Goal: Information Seeking & Learning: Learn about a topic

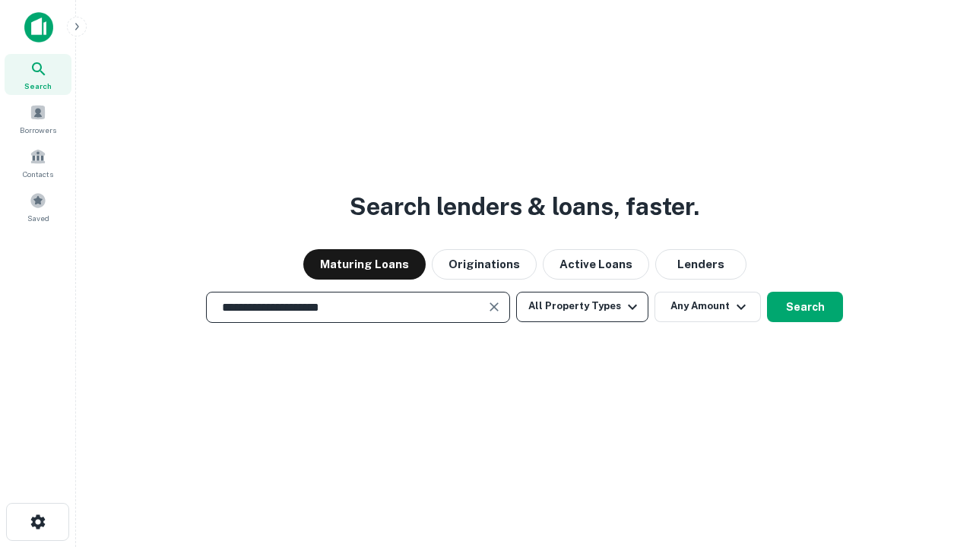
type input "**********"
click at [582, 306] on button "All Property Types" at bounding box center [582, 307] width 132 height 30
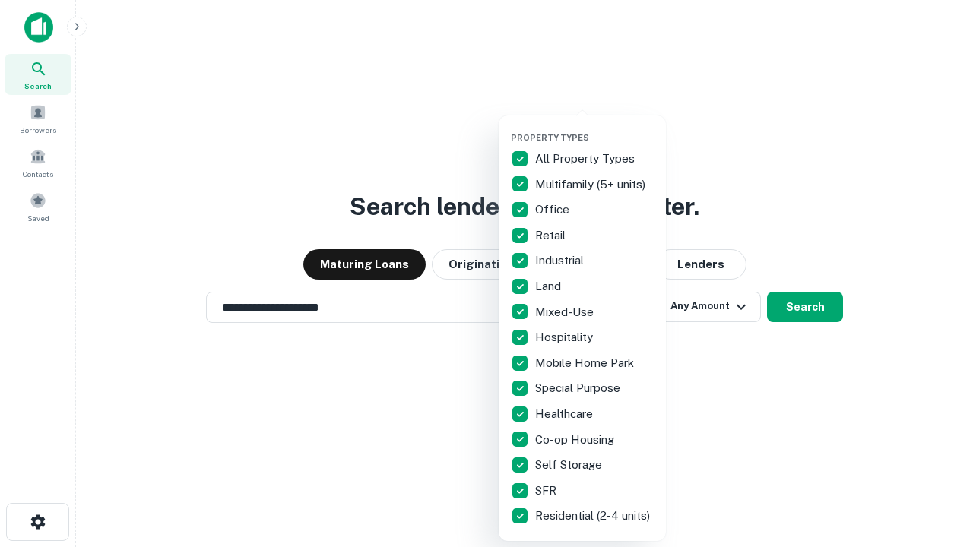
click at [594, 128] on button "button" at bounding box center [594, 128] width 167 height 1
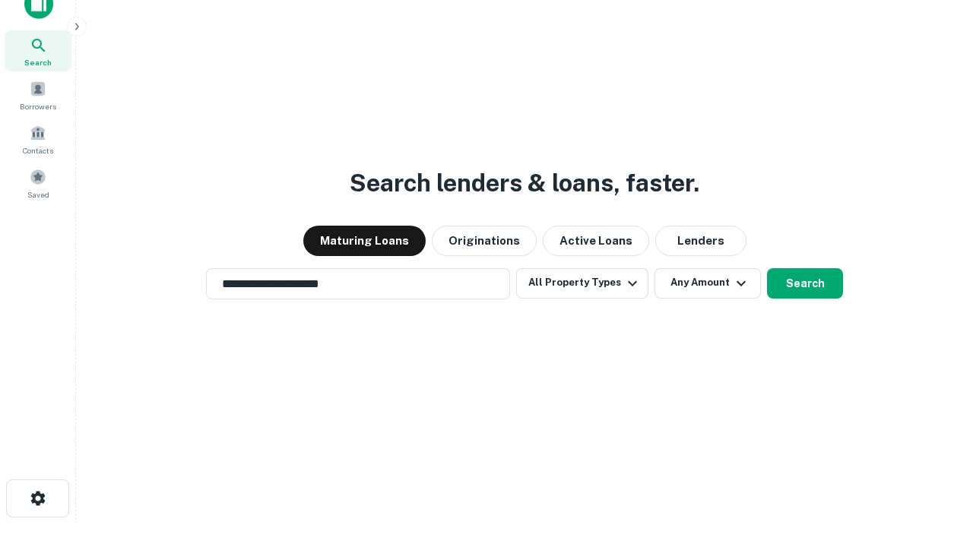
scroll to position [9, 183]
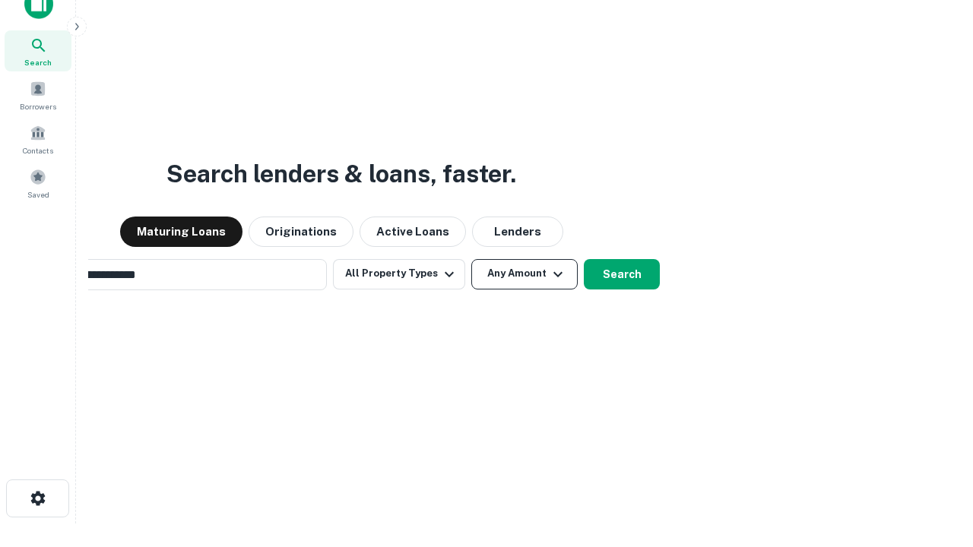
click at [471, 259] on button "Any Amount" at bounding box center [524, 274] width 106 height 30
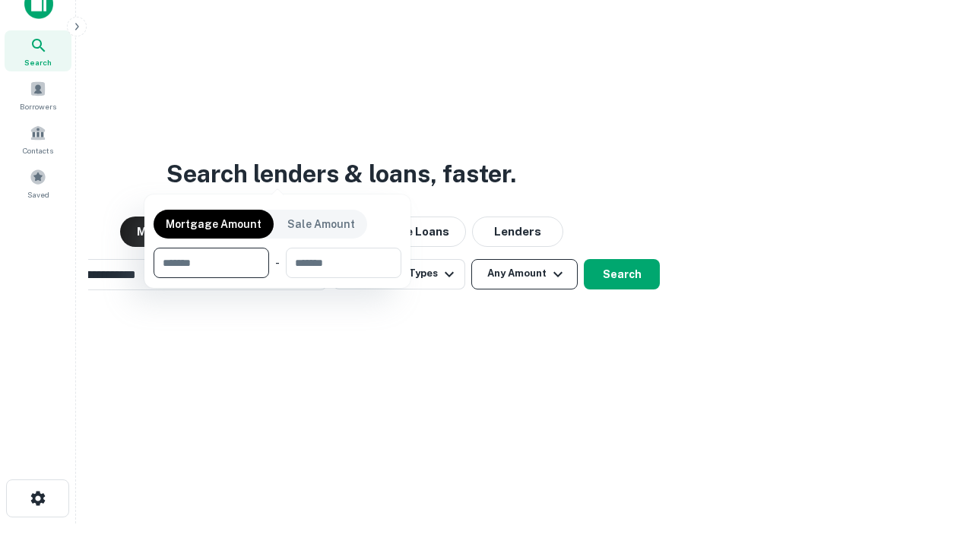
scroll to position [24, 0]
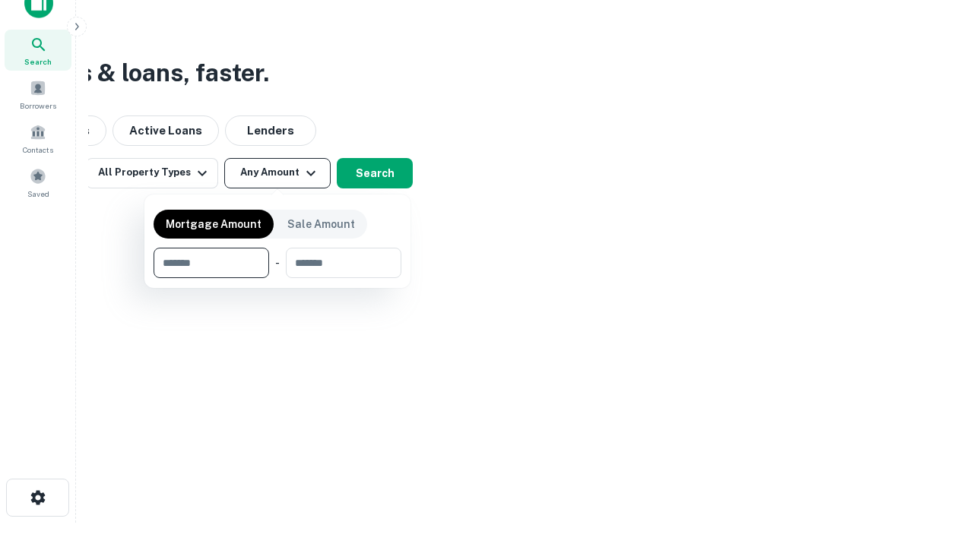
type input "*******"
click at [277, 278] on button "button" at bounding box center [278, 278] width 248 height 1
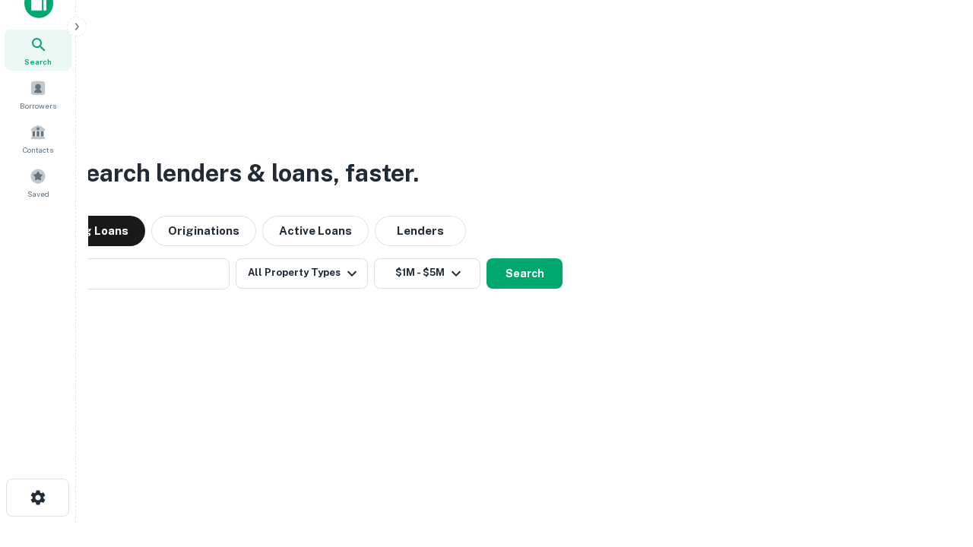
scroll to position [24, 0]
click at [487, 259] on button "Search" at bounding box center [525, 274] width 76 height 30
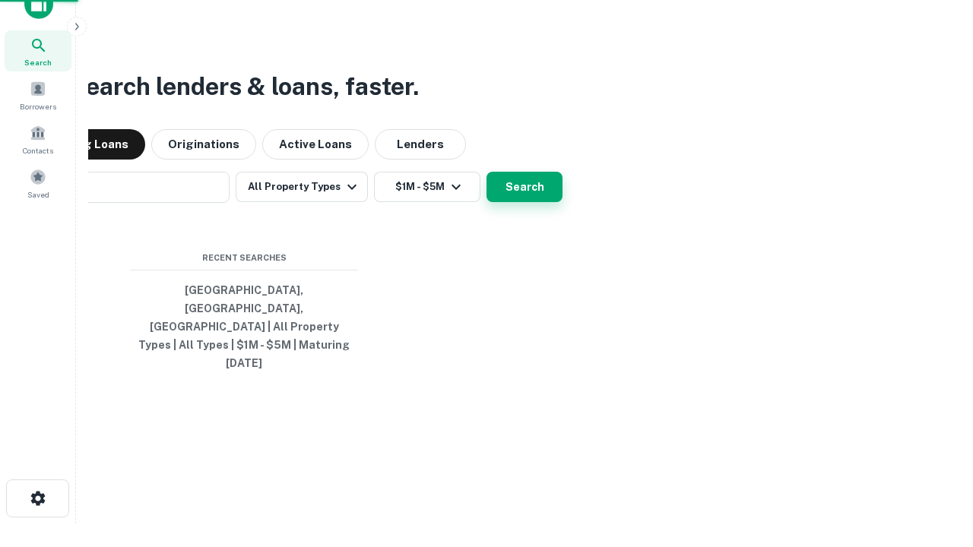
scroll to position [24, 0]
